Goal: Information Seeking & Learning: Learn about a topic

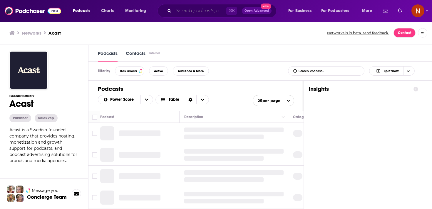
click at [182, 13] on input "Search podcasts, credits, & more..." at bounding box center [200, 10] width 53 height 9
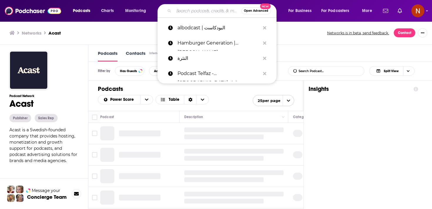
paste input "دنيا الغذاء"
type input "دنيا الغذاء"
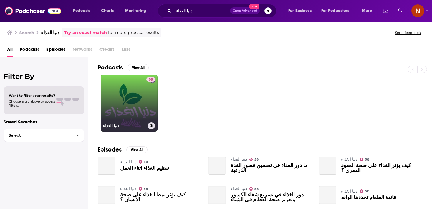
click at [133, 99] on link "58 دنيا الغذاء" at bounding box center [128, 103] width 57 height 57
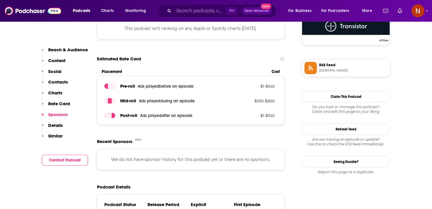
scroll to position [496, 0]
